Goal: Task Accomplishment & Management: Complete application form

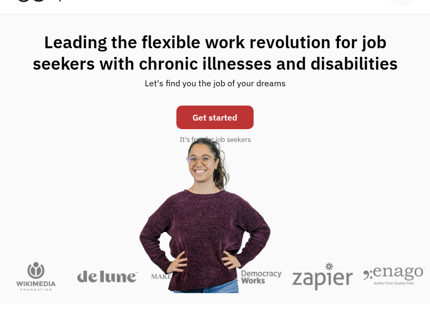
scroll to position [48, 0]
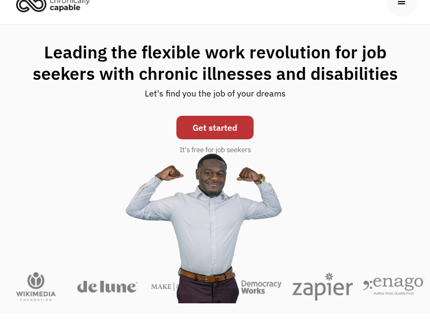
click at [61, 124] on link "Get started" at bounding box center [214, 128] width 77 height 24
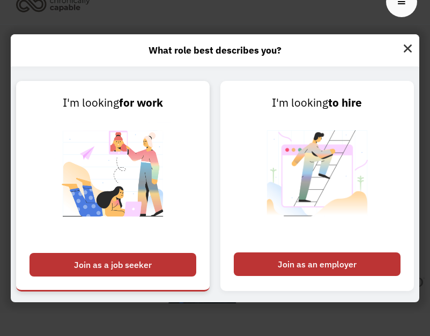
click at [61, 269] on div "Join as a job seeker" at bounding box center [112, 265] width 167 height 24
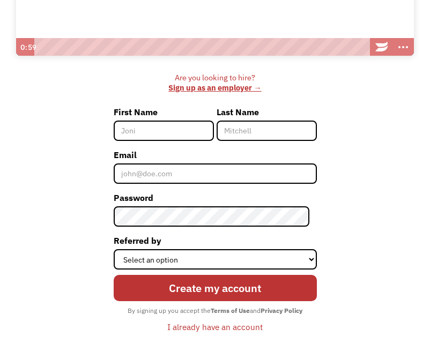
scroll to position [294, 0]
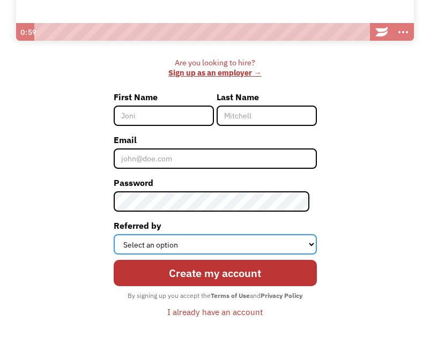
click at [303, 246] on select "Select an option Instagram Facebook Twitter Search Engine News Article Word of …" at bounding box center [215, 244] width 203 height 20
select select "News Article"
click at [117, 234] on select "Select an option Instagram Facebook Twitter Search Engine News Article Word of …" at bounding box center [215, 244] width 203 height 20
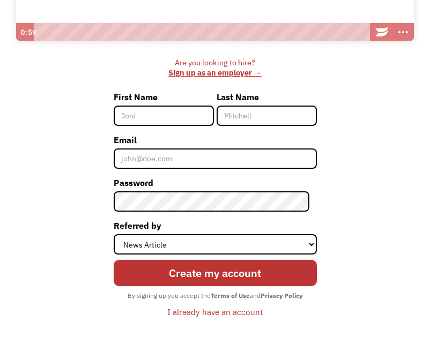
click at [174, 121] on input "First Name" at bounding box center [164, 116] width 100 height 20
type input "mito"
type input "[PERSON_NAME]"
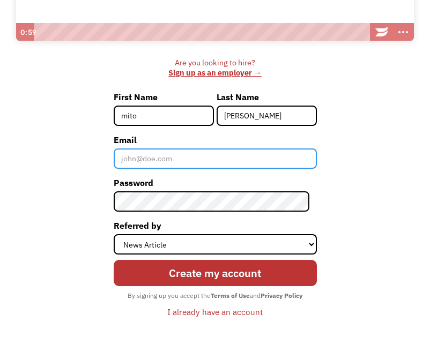
type input "[EMAIL_ADDRESS][DOMAIN_NAME]"
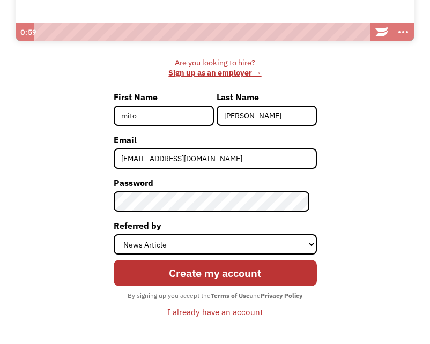
click at [179, 189] on label "Password" at bounding box center [215, 182] width 203 height 17
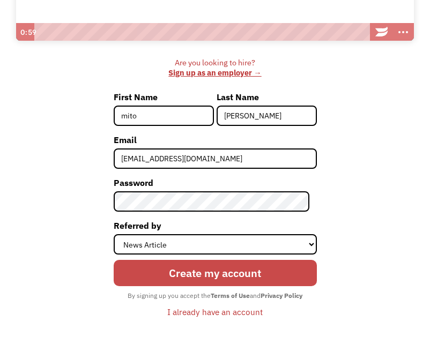
click at [262, 266] on input "Create my account" at bounding box center [215, 273] width 203 height 27
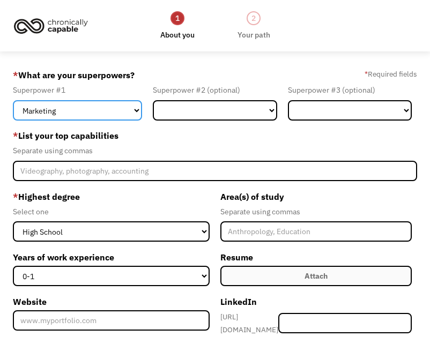
click at [124, 113] on select "Marketing Human Resources Finance Technology Operations Sales Industrial & Manu…" at bounding box center [77, 110] width 129 height 20
select select "Human Resources"
click at [13, 100] on select "Marketing Human Resources Finance Technology Operations Sales Industrial & Manu…" at bounding box center [77, 110] width 129 height 20
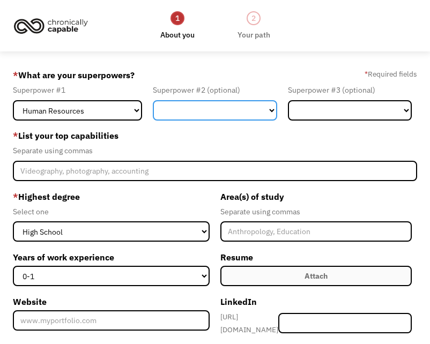
click at [265, 115] on select "Marketing Human Resources Finance Technology Operations Sales Industrial & Manu…" at bounding box center [215, 110] width 124 height 20
select select "Marketing"
click at [153, 100] on select "Marketing Human Resources Finance Technology Operations Sales Industrial & Manu…" at bounding box center [215, 110] width 124 height 20
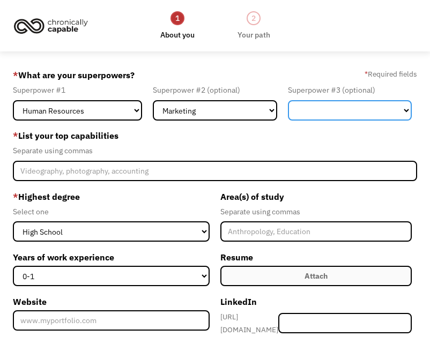
click at [355, 114] on select "Marketing Human Resources Finance Technology Operations Sales Industrial & Manu…" at bounding box center [350, 110] width 124 height 20
select select "Customer Service"
click at [288, 100] on select "Marketing Human Resources Finance Technology Operations Sales Industrial & Manu…" at bounding box center [350, 110] width 124 height 20
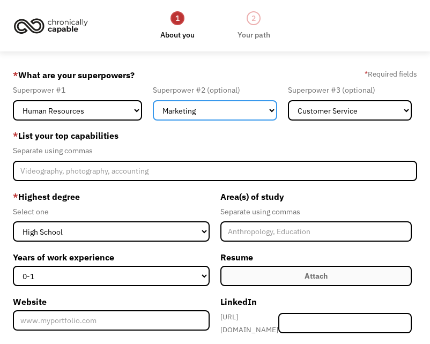
click at [265, 111] on select "Marketing Human Resources Finance Technology Operations Sales Industrial & Manu…" at bounding box center [215, 110] width 124 height 20
select select "Sales"
click at [153, 100] on select "Marketing Human Resources Finance Technology Operations Sales Industrial & Manu…" at bounding box center [215, 110] width 124 height 20
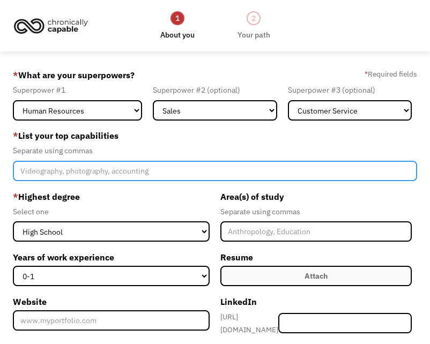
click at [274, 169] on input "Member-Create-Step1" at bounding box center [215, 171] width 404 height 20
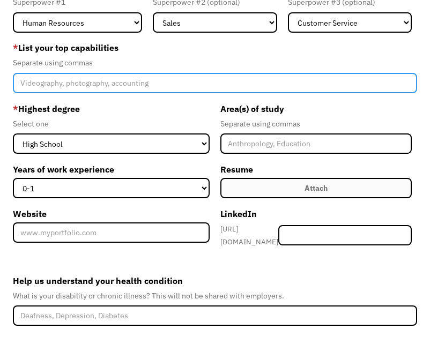
scroll to position [77, 0]
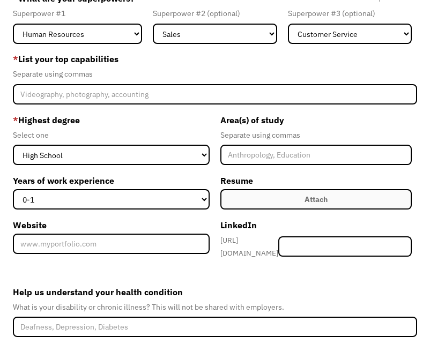
click at [359, 196] on label "Attach" at bounding box center [315, 199] width 191 height 20
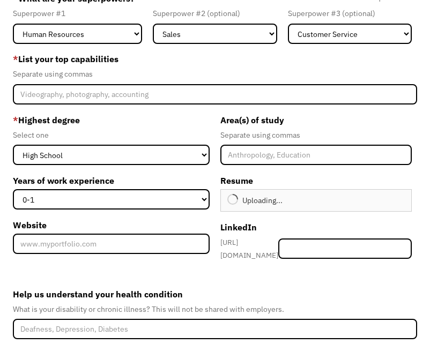
type input "Continue"
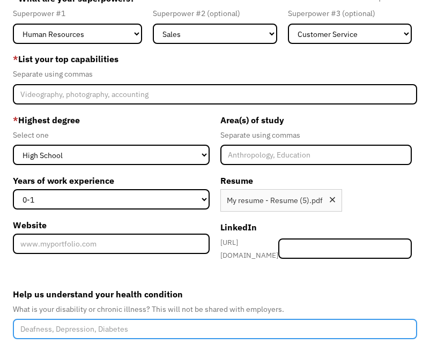
click at [184, 319] on input "Help us understand your health condition" at bounding box center [215, 329] width 404 height 20
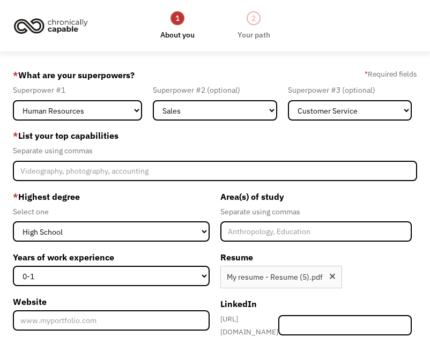
scroll to position [19, 0]
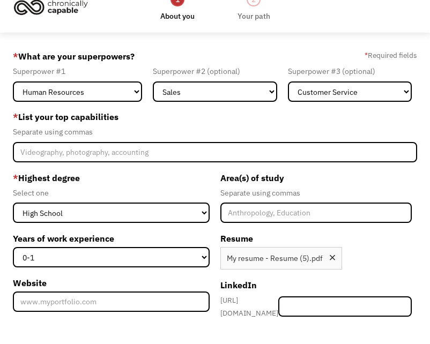
type input "chronic pain"
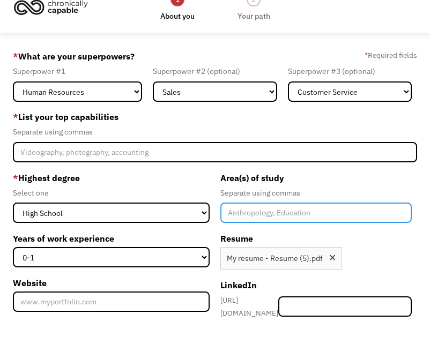
click at [299, 222] on input "Member-Create-Step1" at bounding box center [315, 213] width 191 height 20
click at [261, 213] on input "education diploma" at bounding box center [315, 213] width 191 height 20
type input "diploma"
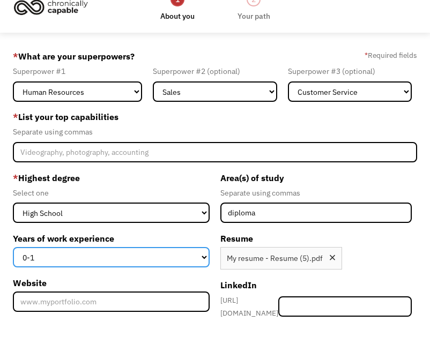
click at [196, 257] on select "0-1 2-4 5-10 11-15 15+" at bounding box center [111, 257] width 197 height 20
select select "2-4"
click at [13, 247] on select "0-1 2-4 5-10 11-15 15+" at bounding box center [111, 257] width 197 height 20
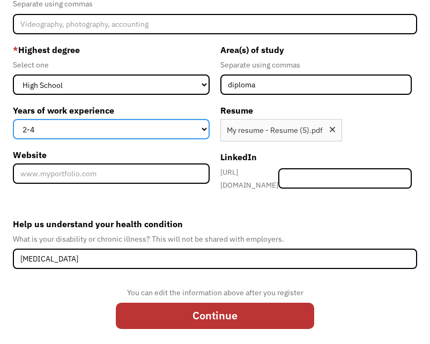
scroll to position [148, 0]
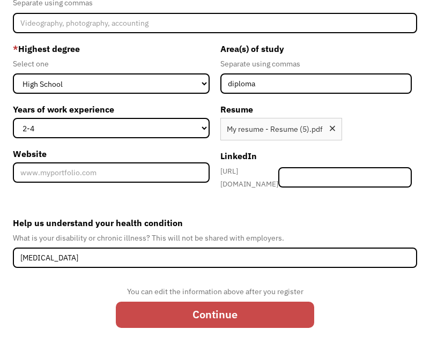
click at [300, 303] on input "Continue" at bounding box center [215, 315] width 198 height 27
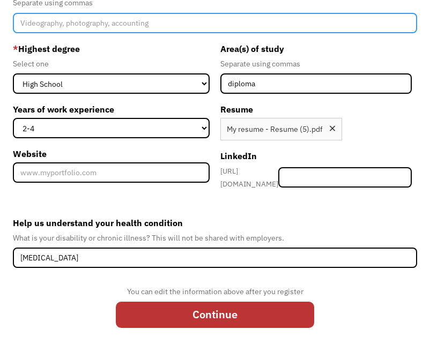
click at [94, 21] on input "Member-Create-Step1" at bounding box center [215, 23] width 404 height 20
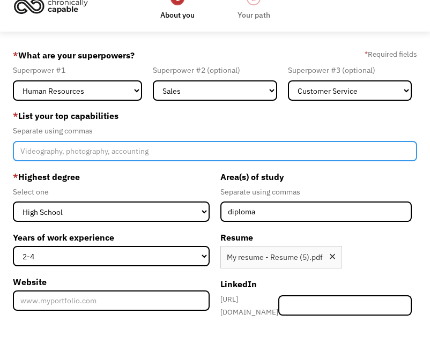
scroll to position [2, 0]
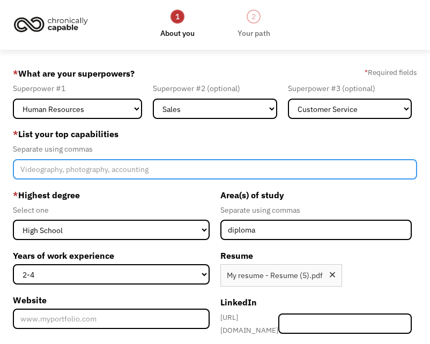
click at [113, 170] on input "Member-Create-Step1" at bounding box center [215, 169] width 404 height 20
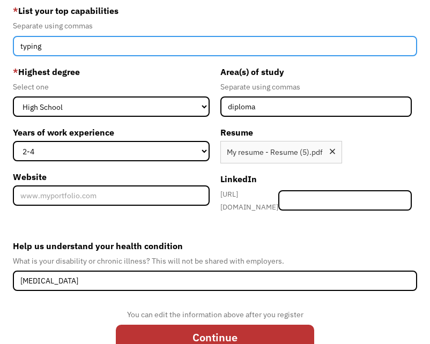
scroll to position [128, 0]
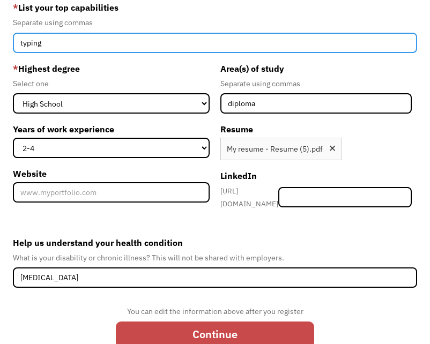
type input "typing"
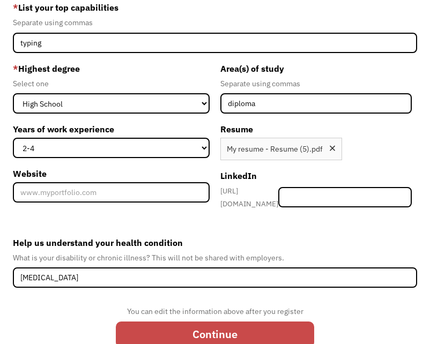
click at [271, 322] on input "Continue" at bounding box center [215, 335] width 198 height 27
type input "Please wait..."
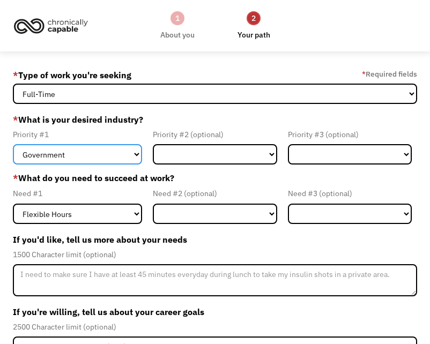
click at [136, 156] on select "Government Finance & Insurance Health & Social Care Tech & Engineering Creative…" at bounding box center [77, 154] width 129 height 20
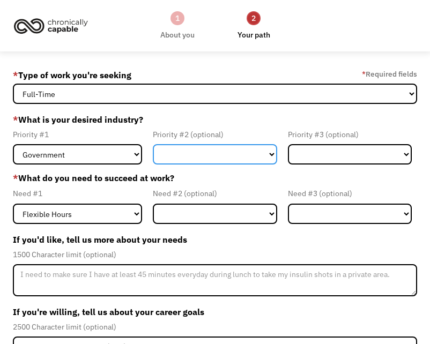
click at [224, 155] on select "Government Finance & Insurance Health & Social Care Tech & Engineering Creative…" at bounding box center [215, 154] width 124 height 20
select select "Finance & Insurance"
click at [153, 144] on select "Government Finance & Insurance Health & Social Care Tech & Engineering Creative…" at bounding box center [215, 154] width 124 height 20
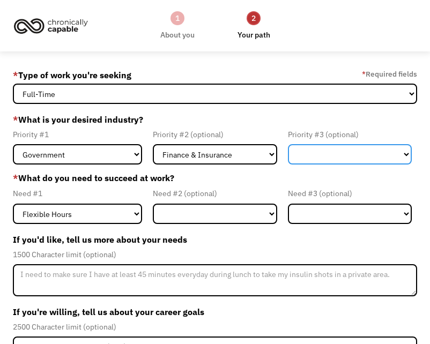
click at [330, 153] on select "Government Finance & Insurance Health & Social Care Tech & Engineering Creative…" at bounding box center [350, 154] width 124 height 20
select select "Administrative"
click at [288, 144] on select "Government Finance & Insurance Health & Social Care Tech & Engineering Creative…" at bounding box center [350, 154] width 124 height 20
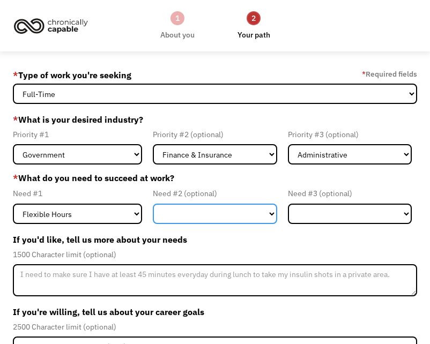
click at [187, 214] on select "Flexible Hours Remote Work Service Animal On-site Accommodations Visual Support…" at bounding box center [215, 214] width 124 height 20
select select "Remote Work"
click at [153, 204] on select "Flexible Hours Remote Work Service Animal On-site Accommodations Visual Support…" at bounding box center [215, 214] width 124 height 20
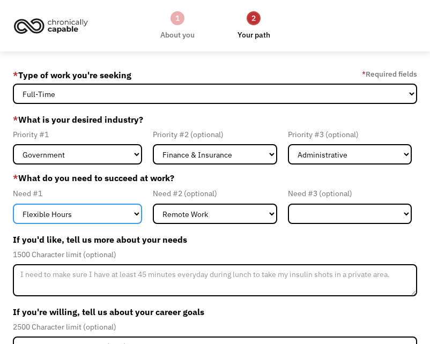
click at [136, 213] on select "Flexible Hours Remote Work Service Animal On-site Accommodations Visual Support…" at bounding box center [77, 214] width 129 height 20
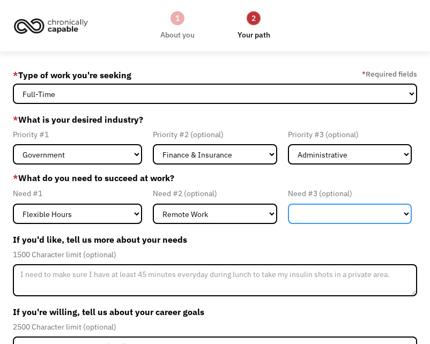
click at [314, 211] on select "Flexible Hours Remote Work Service Animal On-site Accommodations Visual Support…" at bounding box center [350, 214] width 124 height 20
select select "Remote Work"
click at [288, 204] on select "Flexible Hours Remote Work Service Animal On-site Accommodations Visual Support…" at bounding box center [350, 214] width 124 height 20
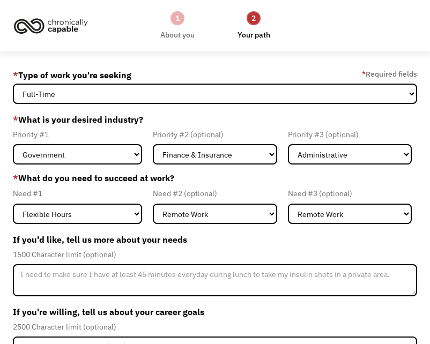
click at [219, 307] on label "If you're willing, tell us about your career goals" at bounding box center [215, 311] width 404 height 17
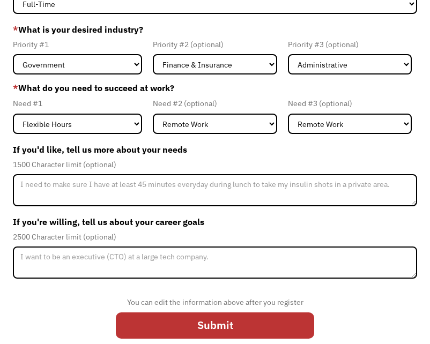
scroll to position [91, 0]
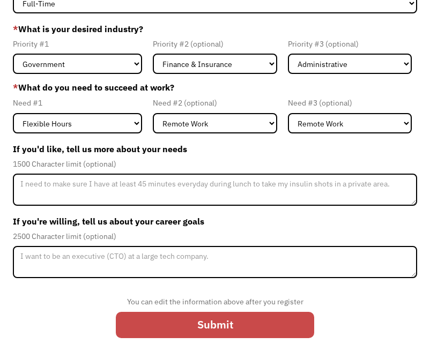
click at [246, 317] on input "Submit" at bounding box center [215, 325] width 198 height 27
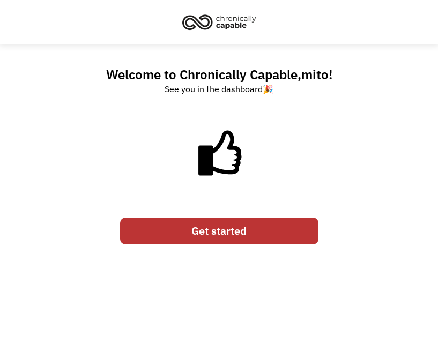
click at [254, 229] on link "Get started" at bounding box center [219, 231] width 198 height 27
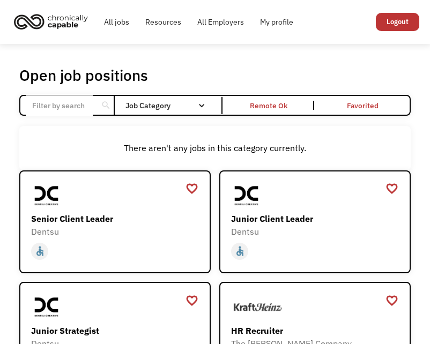
click at [274, 98] on link "Remote Ok" at bounding box center [268, 105] width 93 height 19
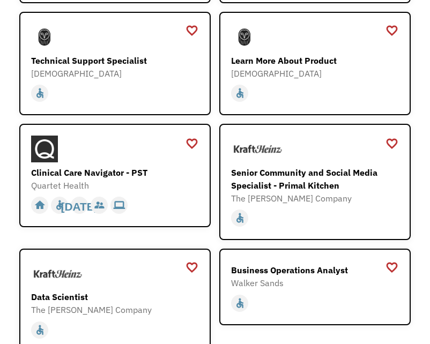
scroll to position [1727, 0]
